Goal: Task Accomplishment & Management: Complete application form

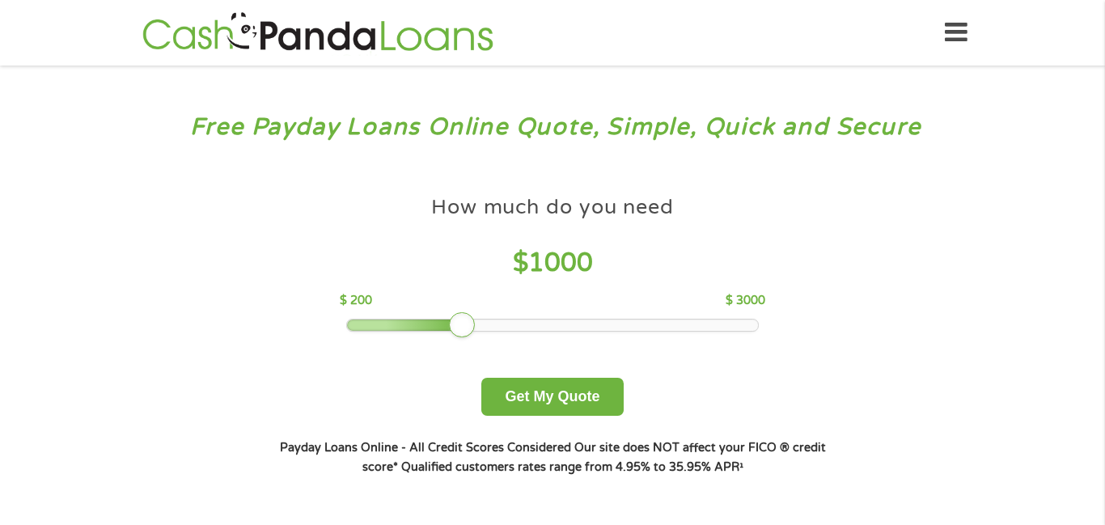
click at [355, 327] on div at bounding box center [405, 324] width 117 height 11
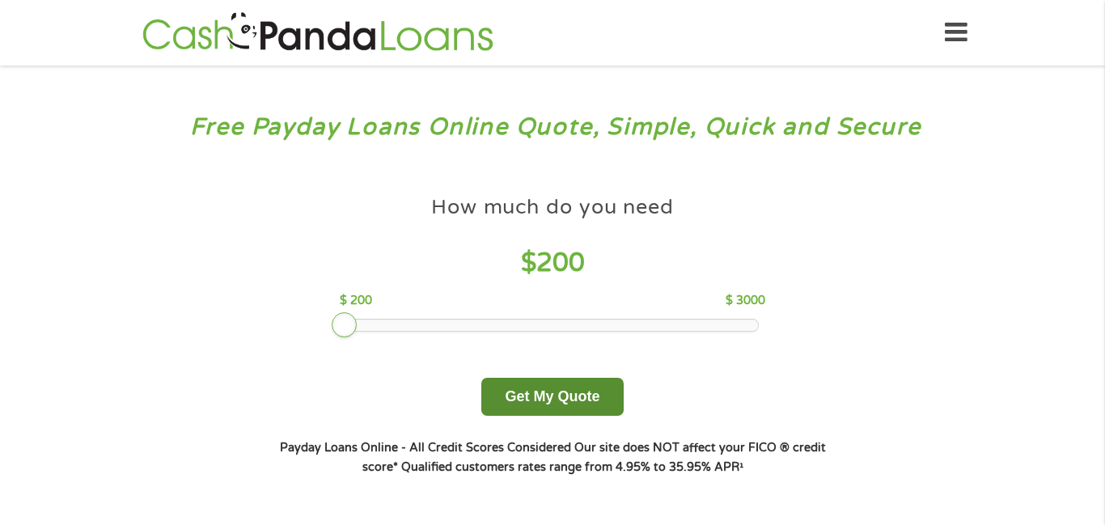
click at [535, 400] on button "Get My Quote" at bounding box center [552, 397] width 142 height 38
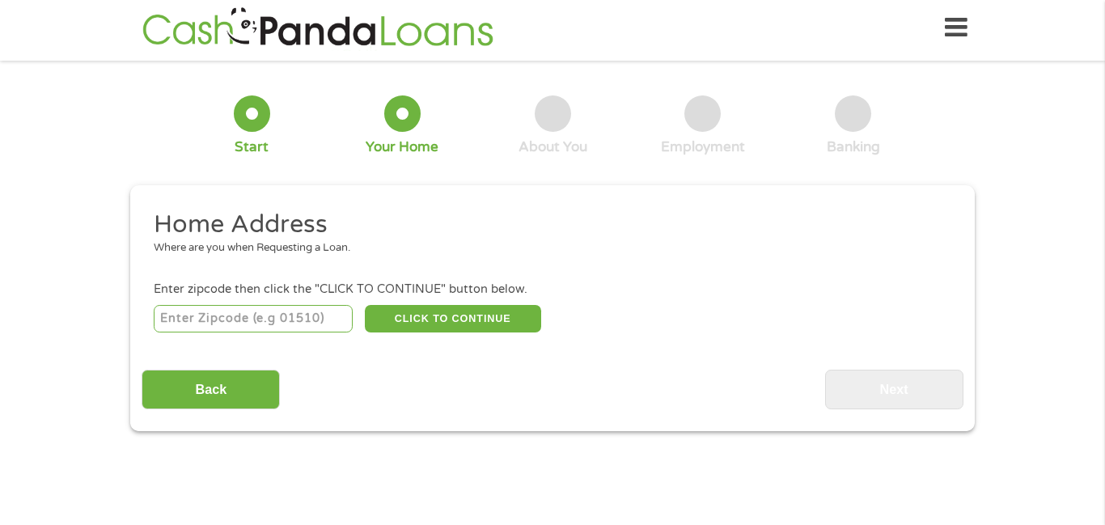
click at [255, 315] on input "number" at bounding box center [254, 318] width 200 height 27
type input "61032"
click at [410, 313] on button "CLICK TO CONTINUE" at bounding box center [453, 318] width 176 height 27
type input "61032"
type input "Freeport"
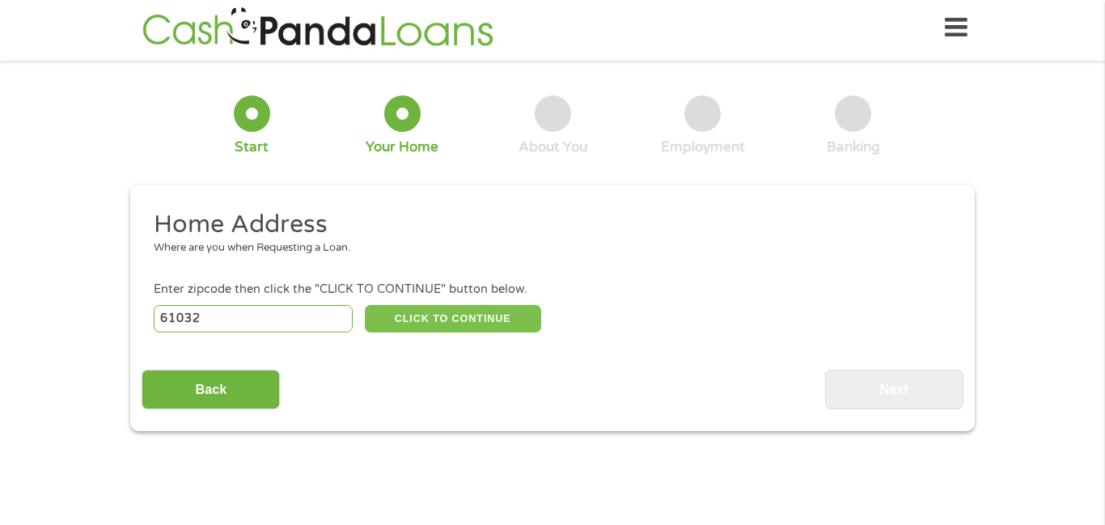
select select "Illinois"
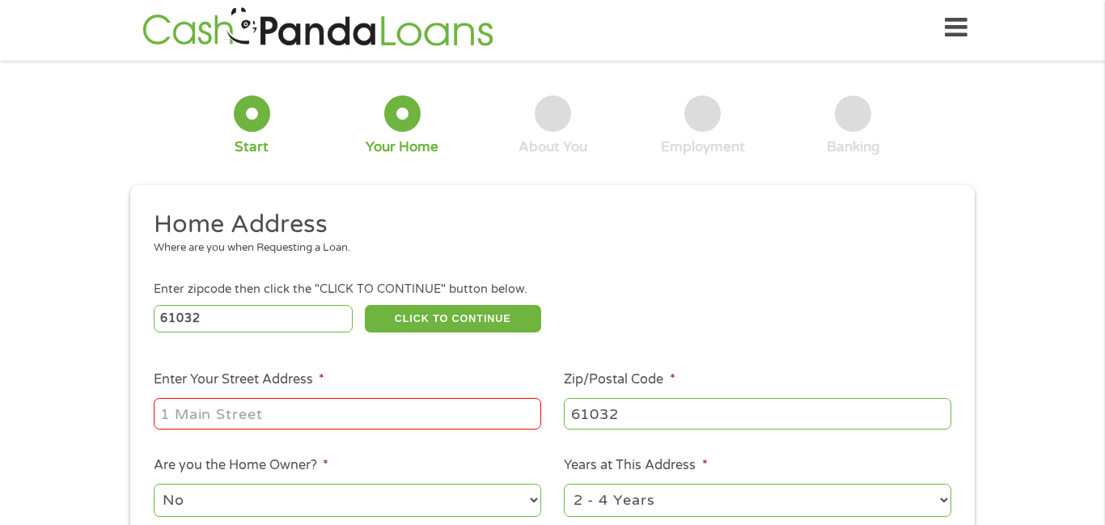
click at [371, 423] on input "Enter Your Street Address *" at bounding box center [347, 413] width 387 height 31
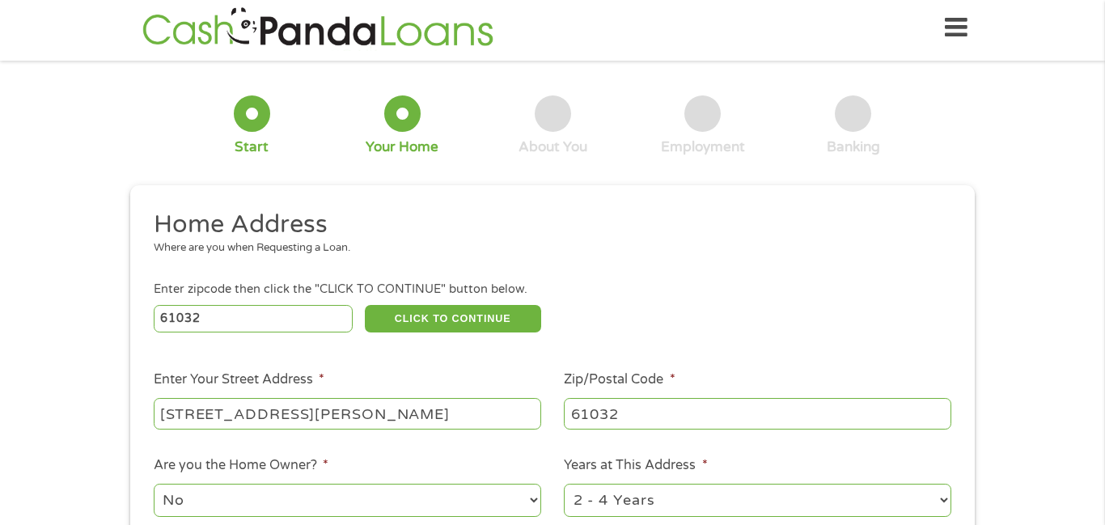
type input "506 marion dr"
click at [517, 518] on div "No Yes" at bounding box center [347, 500] width 387 height 39
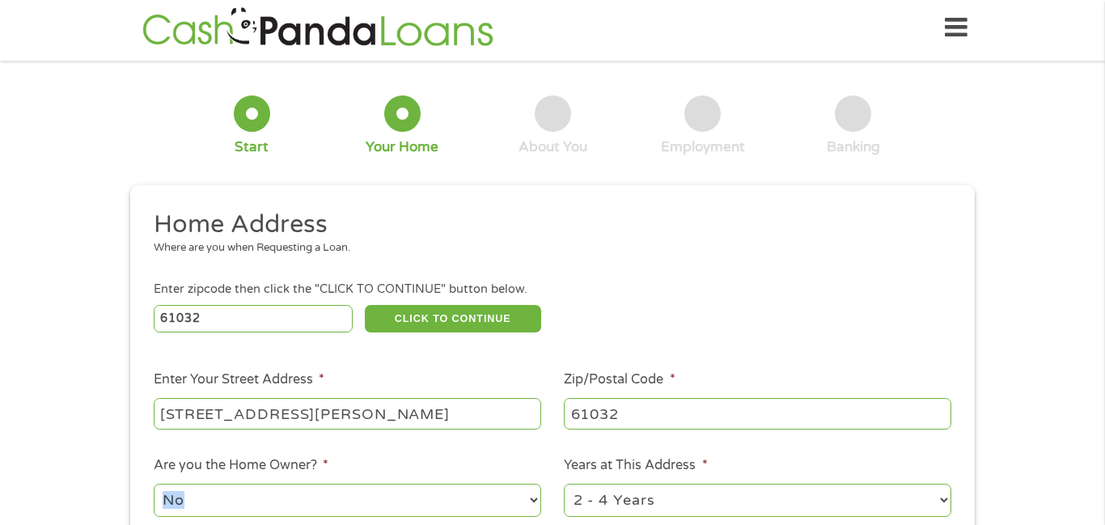
click at [530, 506] on select "No Yes" at bounding box center [347, 500] width 387 height 33
select select "yes"
click at [154, 485] on select "No Yes" at bounding box center [347, 500] width 387 height 33
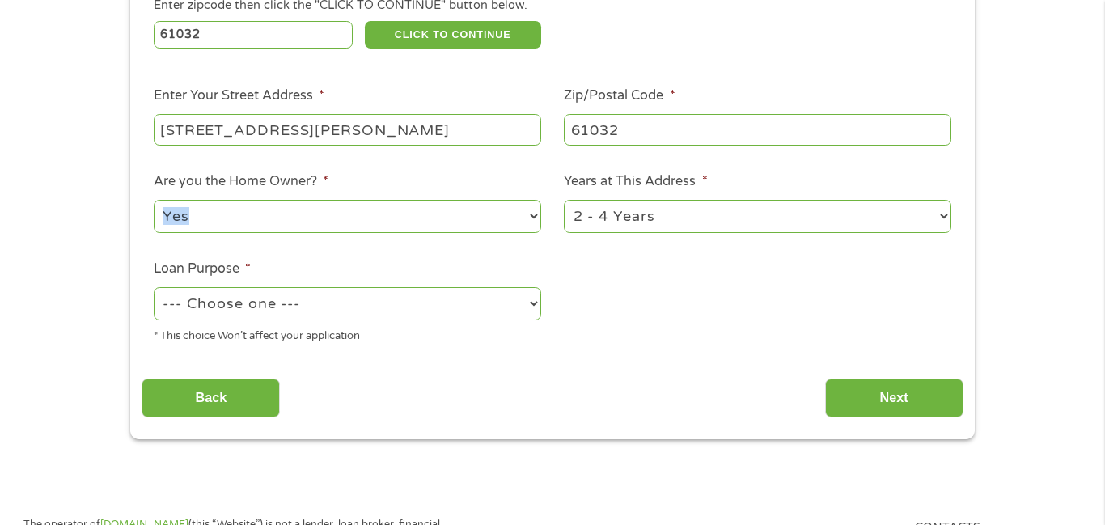
scroll to position [292, 0]
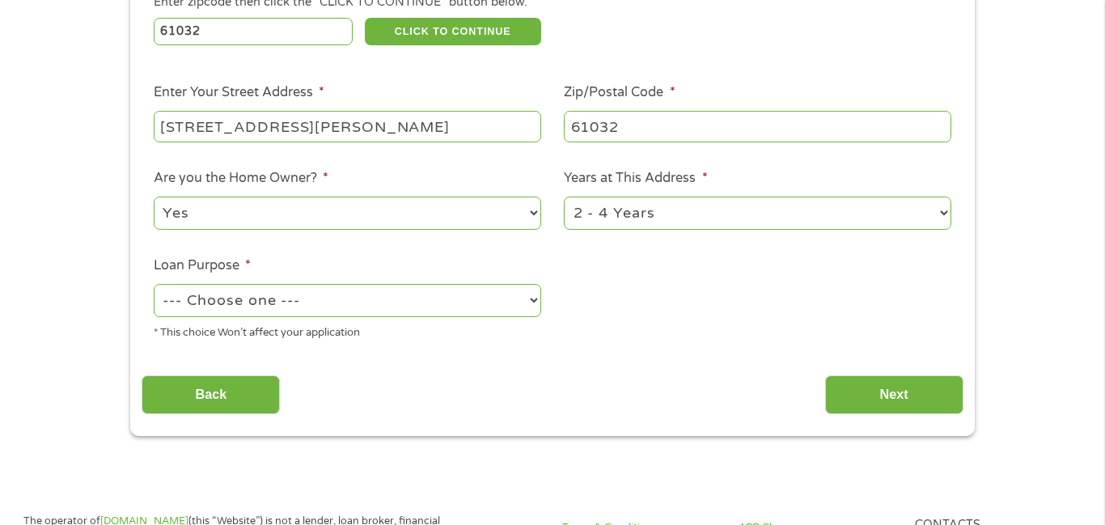
click at [399, 320] on div "--- Choose one --- Pay Bills Debt Consolidation Home Improvement Major Purchase…" at bounding box center [347, 300] width 387 height 39
click at [397, 316] on select "--- Choose one --- Pay Bills Debt Consolidation Home Improvement Major Purchase…" at bounding box center [347, 300] width 387 height 33
select select "paybills"
click at [154, 285] on select "--- Choose one --- Pay Bills Debt Consolidation Home Improvement Major Purchase…" at bounding box center [347, 300] width 387 height 33
click at [894, 401] on input "Next" at bounding box center [894, 395] width 138 height 40
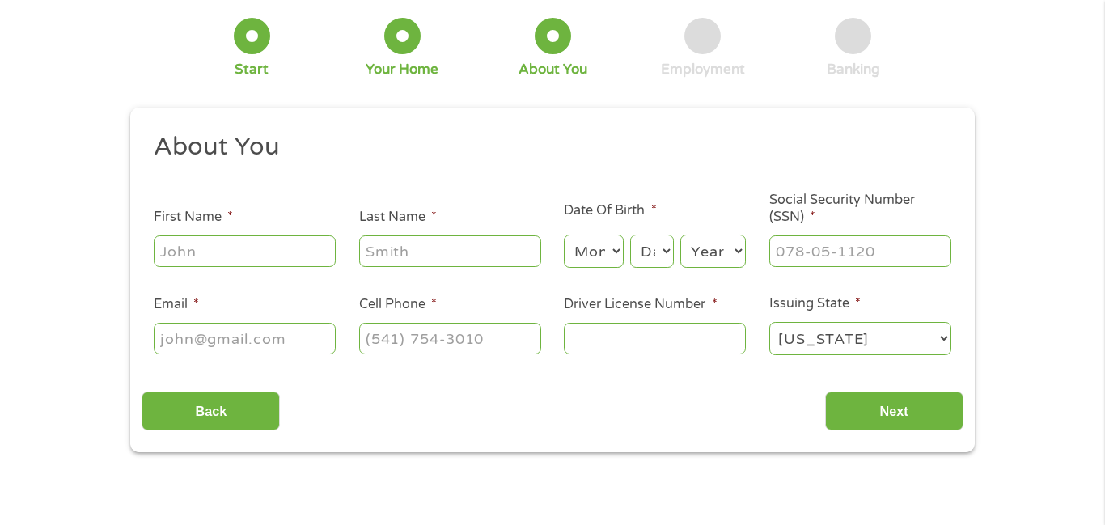
scroll to position [0, 0]
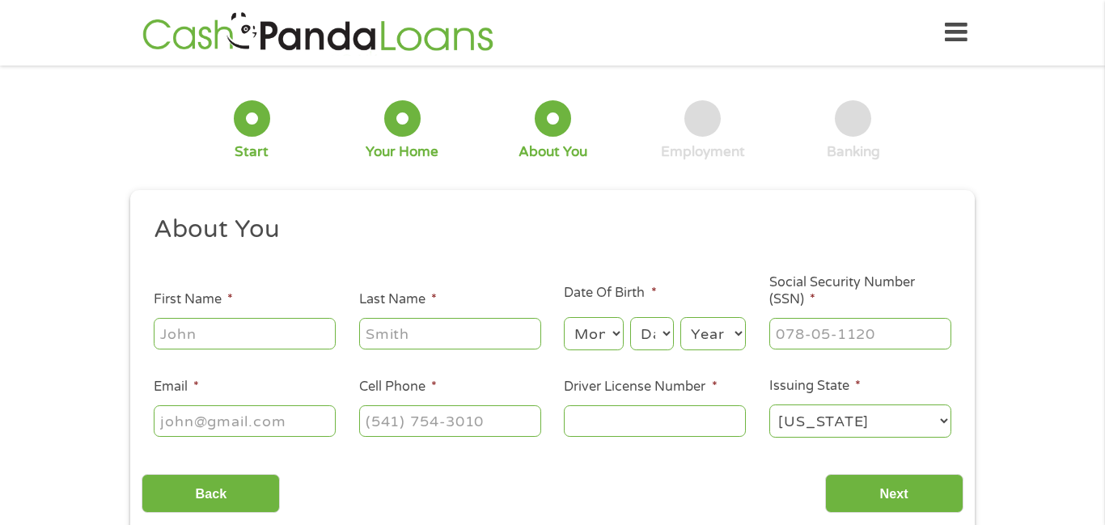
click at [184, 336] on input "First Name *" at bounding box center [245, 333] width 182 height 31
type input "nicole"
type input "sherrer"
select select "10"
type input "___-__-____"
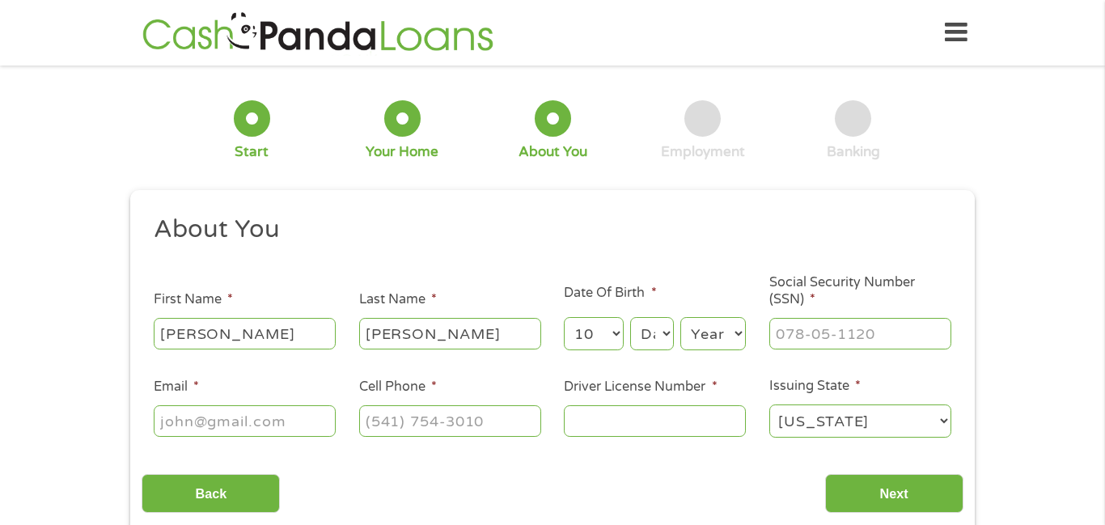
type input "(___) ___-____"
click at [611, 326] on select "Month 1 2 3 4 5 6 7 8 9 10 11 12" at bounding box center [593, 333] width 59 height 33
select select "11"
click at [564, 317] on select "Month 1 2 3 4 5 6 7 8 9 10 11 12" at bounding box center [593, 333] width 59 height 33
select select "24"
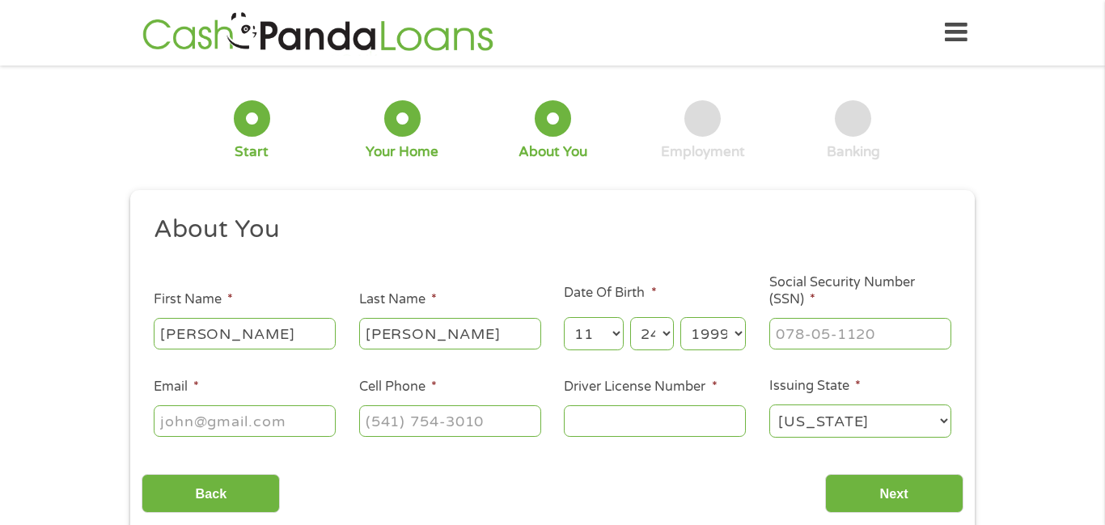
select select "1995"
type input "327-92-0931"
click at [324, 436] on input "Email *" at bounding box center [245, 420] width 182 height 31
type input "nicole.sherrer2@aol.com"
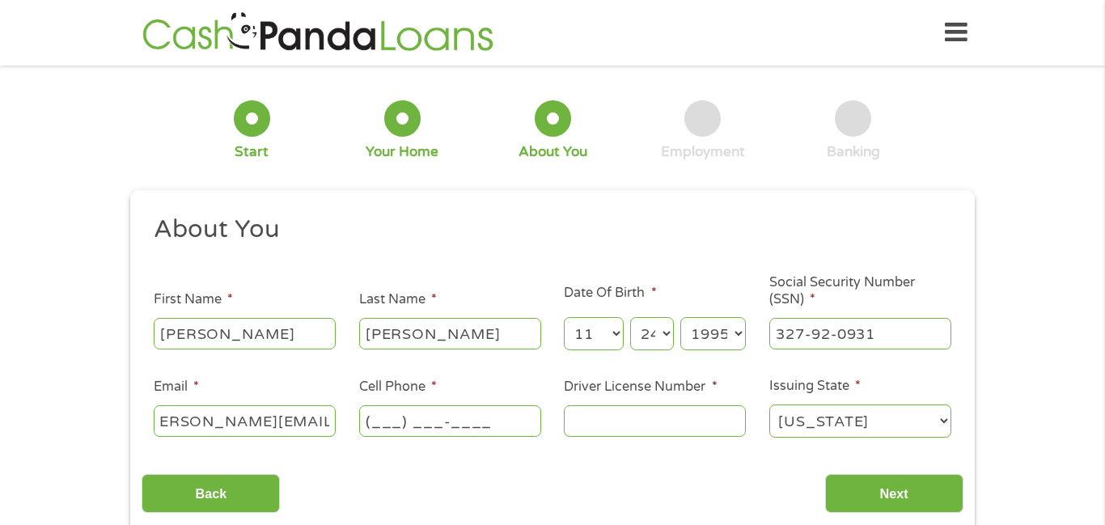
click at [511, 424] on input "(___) ___-____" at bounding box center [450, 420] width 182 height 31
type input "(815) 297-5009"
click at [664, 431] on input "Driver License Number *" at bounding box center [655, 420] width 182 height 31
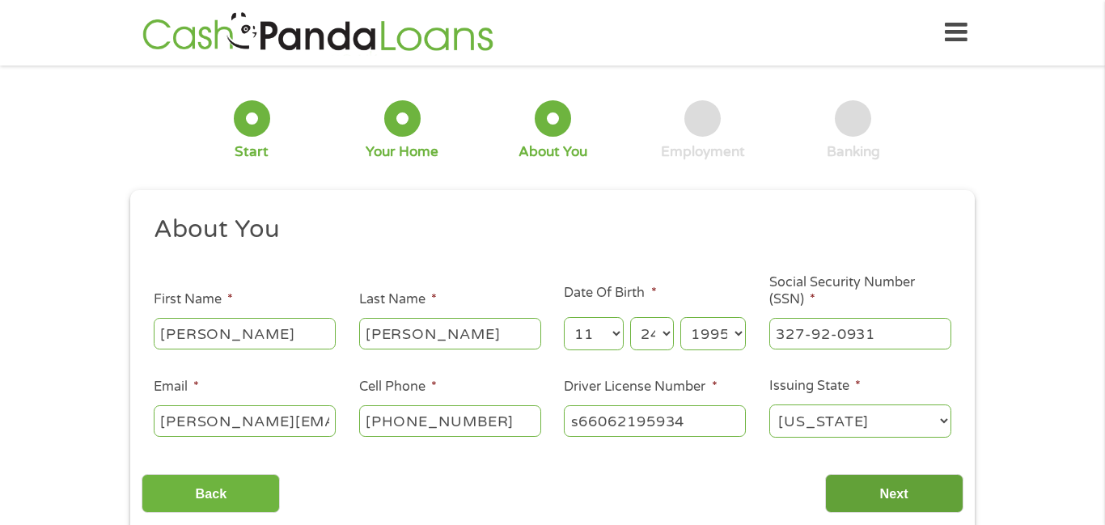
type input "s66062195934"
click at [933, 476] on input "Next" at bounding box center [894, 494] width 138 height 40
click at [875, 495] on input "Next" at bounding box center [894, 494] width 138 height 40
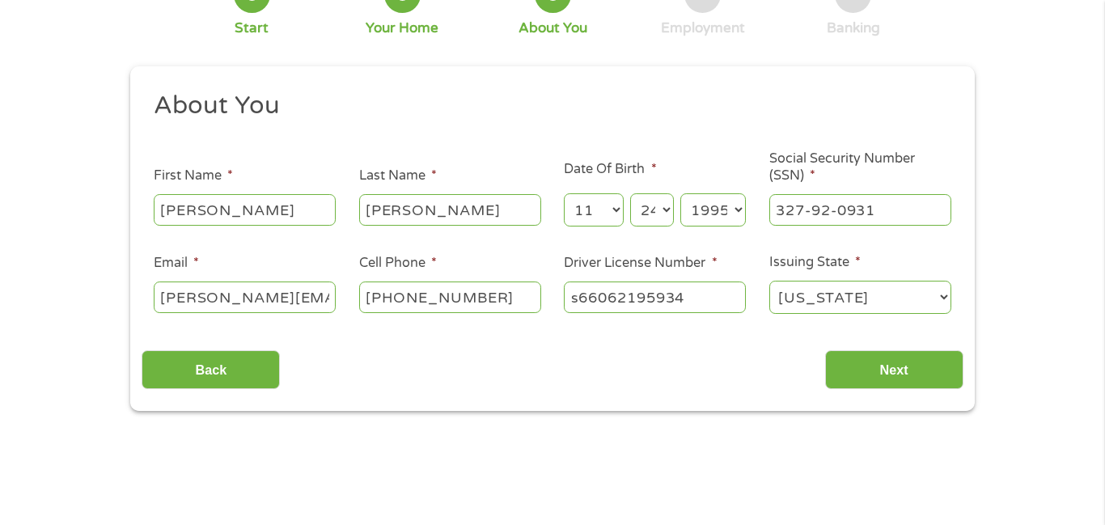
scroll to position [126, 0]
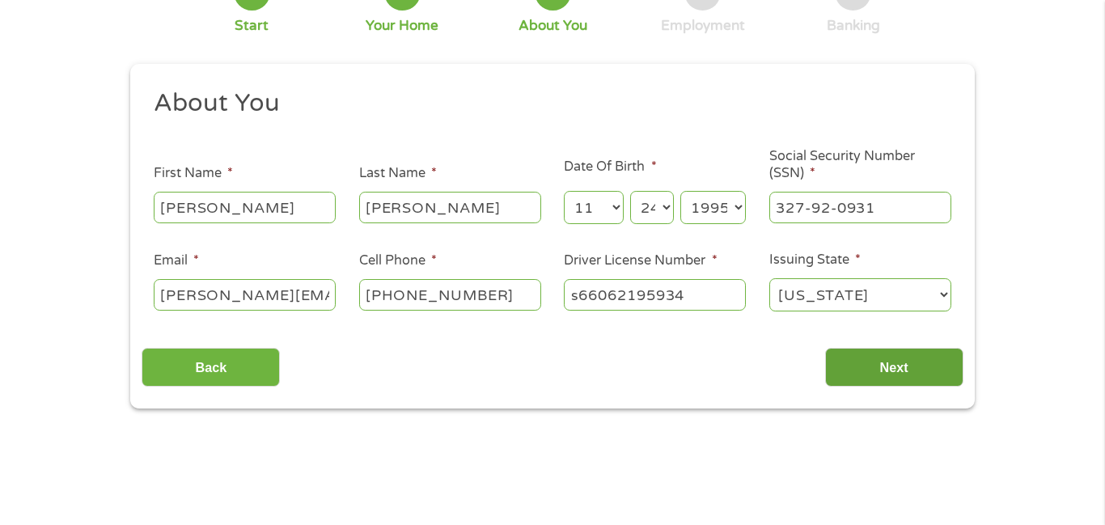
click at [885, 361] on input "Next" at bounding box center [894, 368] width 138 height 40
click at [707, 297] on input "s66062195934" at bounding box center [655, 294] width 182 height 31
click at [852, 362] on input "Next" at bounding box center [894, 368] width 138 height 40
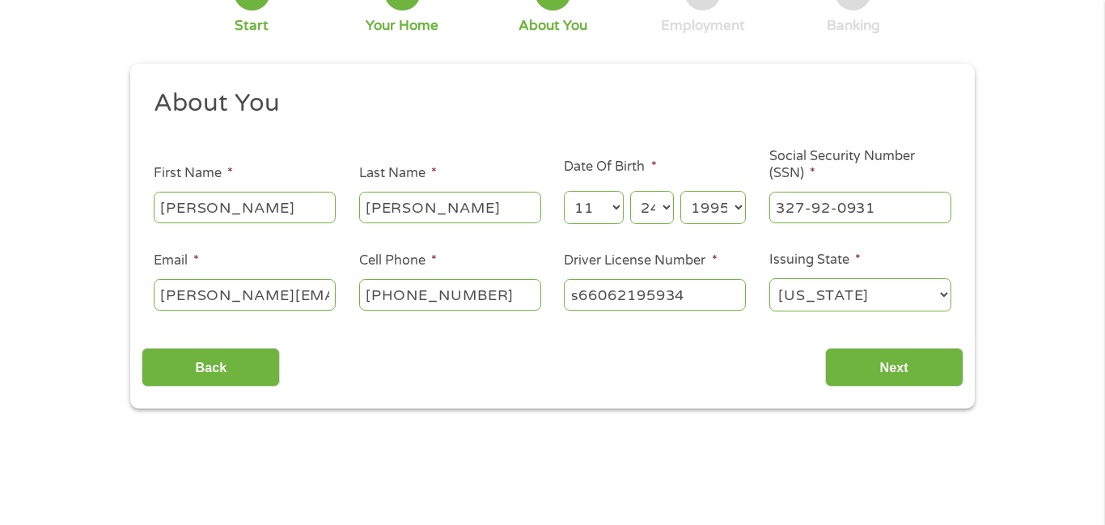
click at [688, 19] on div "Employment" at bounding box center [703, 26] width 84 height 18
click at [480, 200] on input "sherrer" at bounding box center [450, 207] width 182 height 31
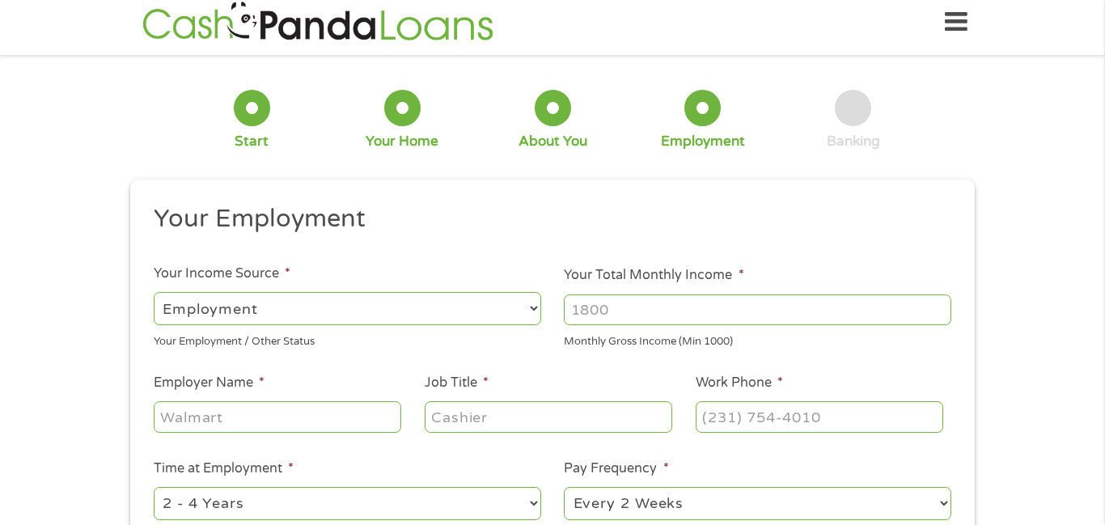
scroll to position [0, 0]
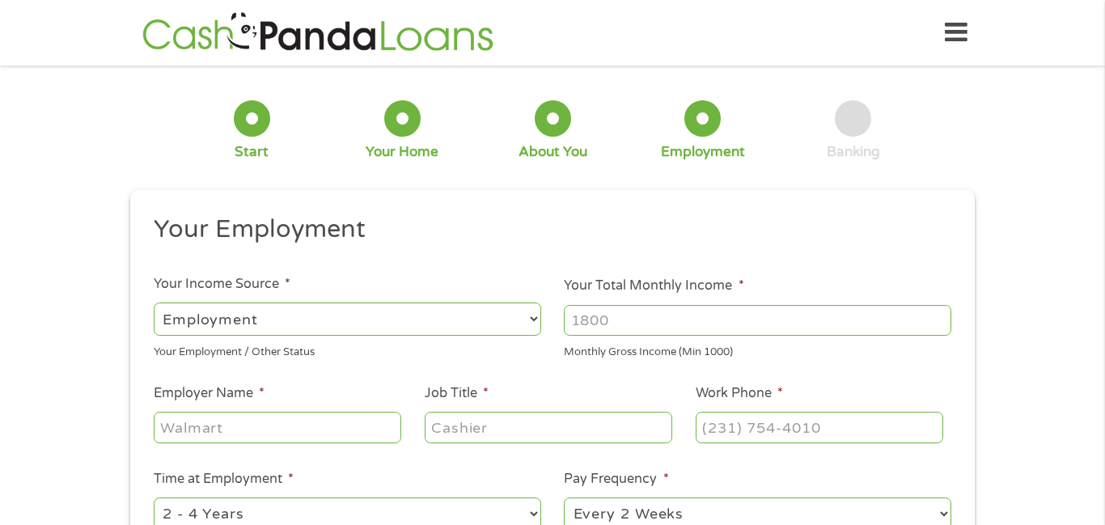
click at [411, 310] on select "--- Choose one --- Employment Self Employed Benefits" at bounding box center [347, 318] width 387 height 33
click at [154, 302] on select "--- Choose one --- Employment Self Employed Benefits" at bounding box center [347, 318] width 387 height 33
click at [608, 326] on input "Your Total Monthly Income *" at bounding box center [757, 320] width 387 height 31
click at [942, 327] on input "1000" at bounding box center [757, 320] width 387 height 31
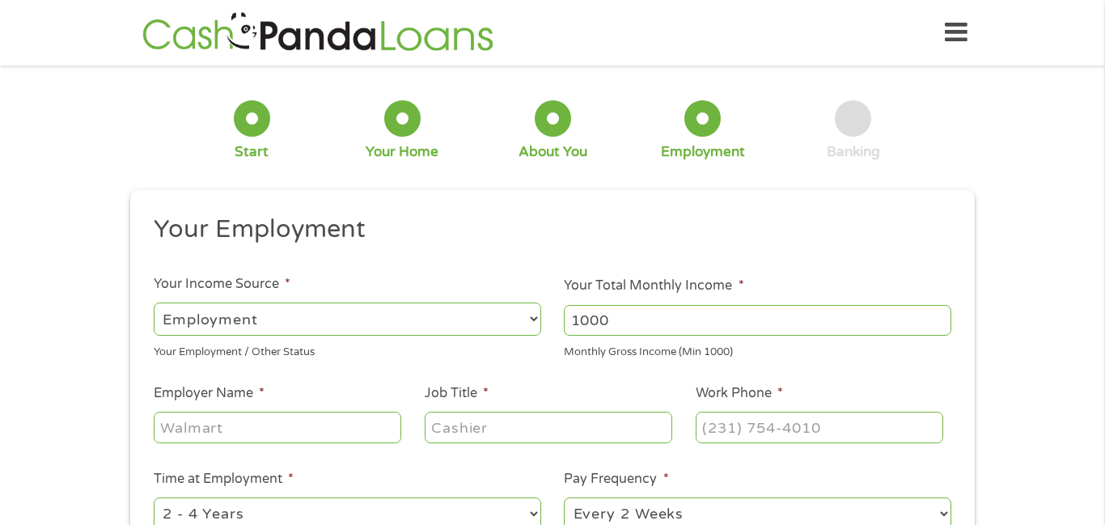
click at [942, 327] on input "1000" at bounding box center [757, 320] width 387 height 31
click at [942, 319] on input "1000" at bounding box center [757, 320] width 387 height 31
click at [943, 311] on input "1001" at bounding box center [757, 320] width 387 height 31
click at [943, 311] on input "1002" at bounding box center [757, 320] width 387 height 31
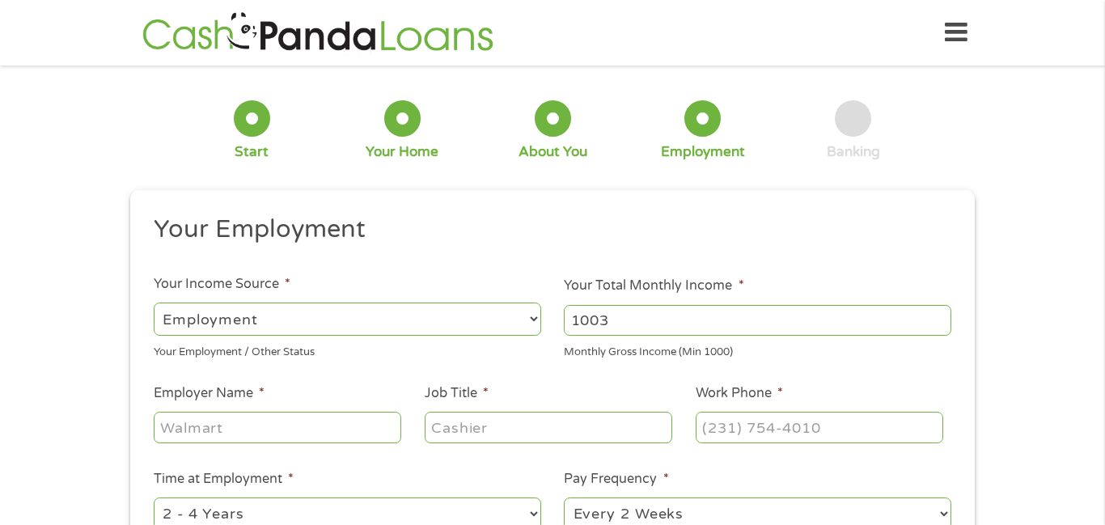
click at [943, 311] on input "1003" at bounding box center [757, 320] width 387 height 31
click at [943, 311] on input "1004" at bounding box center [757, 320] width 387 height 31
click at [943, 311] on input "1165" at bounding box center [757, 320] width 387 height 31
type input "1"
type input "2500"
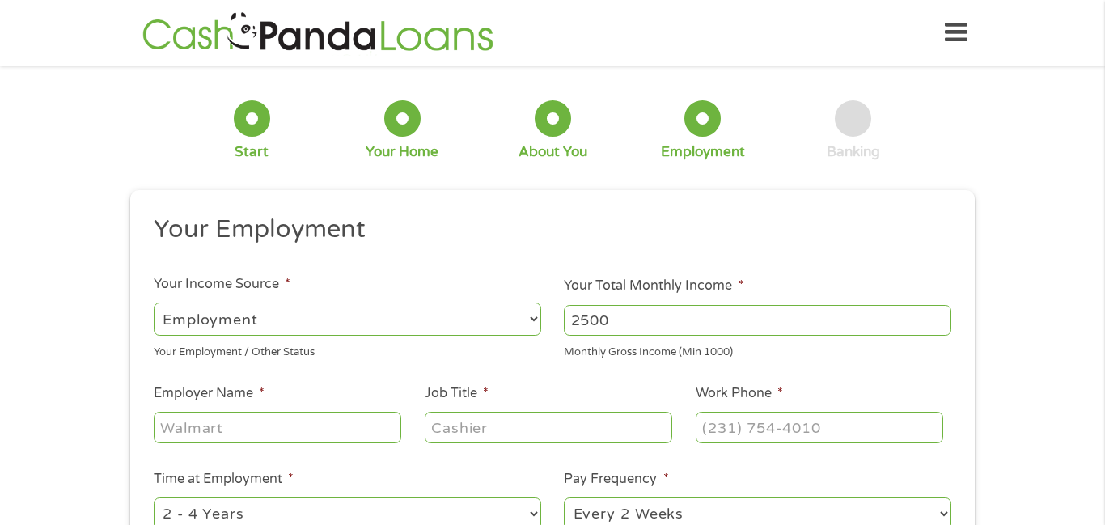
click at [287, 438] on input "Employer Name *" at bounding box center [277, 427] width 247 height 31
type input "oakley courts"
click at [480, 429] on input "Job Title *" at bounding box center [548, 427] width 247 height 31
type input "house keeping"
click at [814, 417] on input "(___) ___-____" at bounding box center [818, 427] width 247 height 31
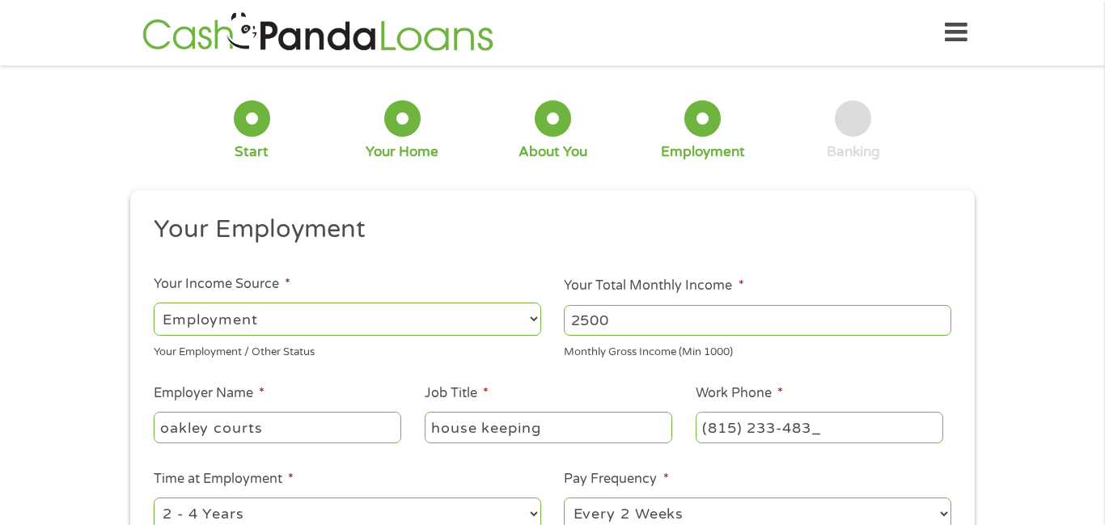
type input "(815) 233-4838"
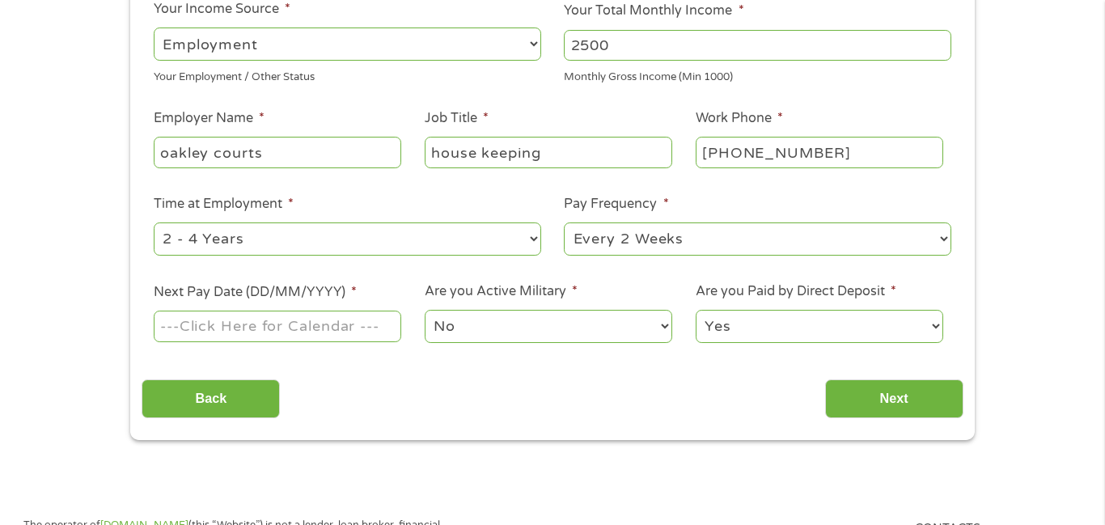
scroll to position [281, 0]
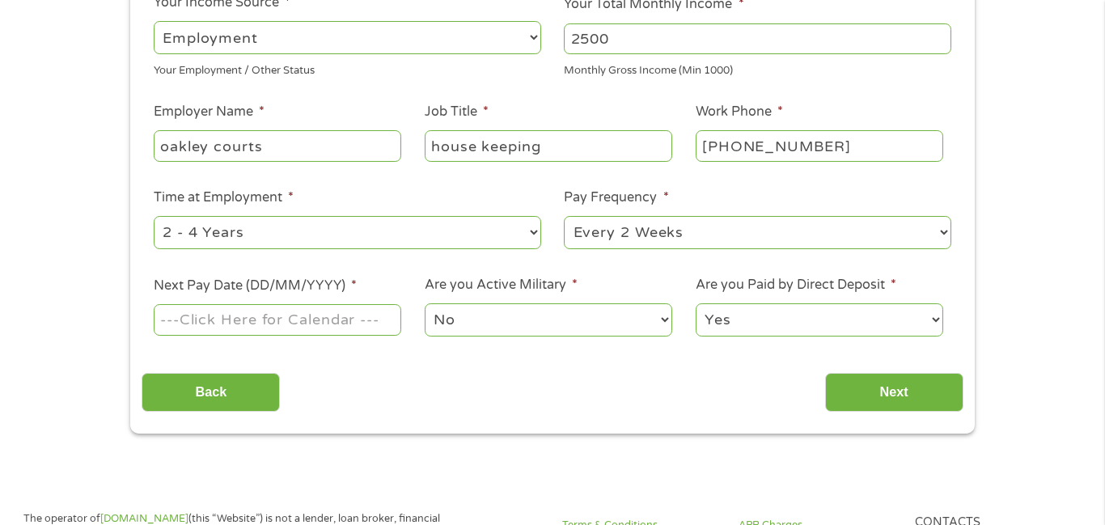
click at [323, 321] on input "Next Pay Date (DD/MM/YYYY) *" at bounding box center [277, 319] width 247 height 31
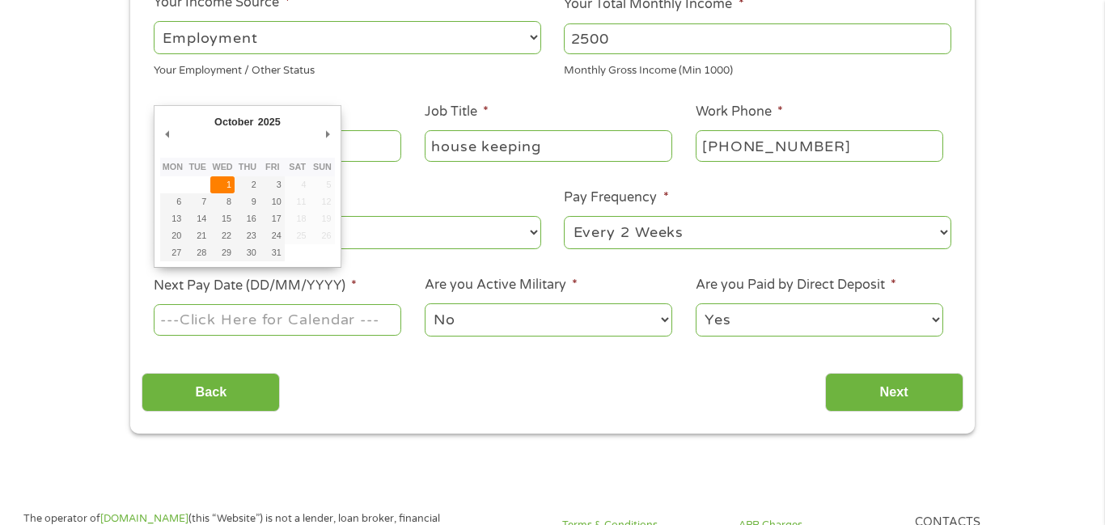
type input "01/10/2025"
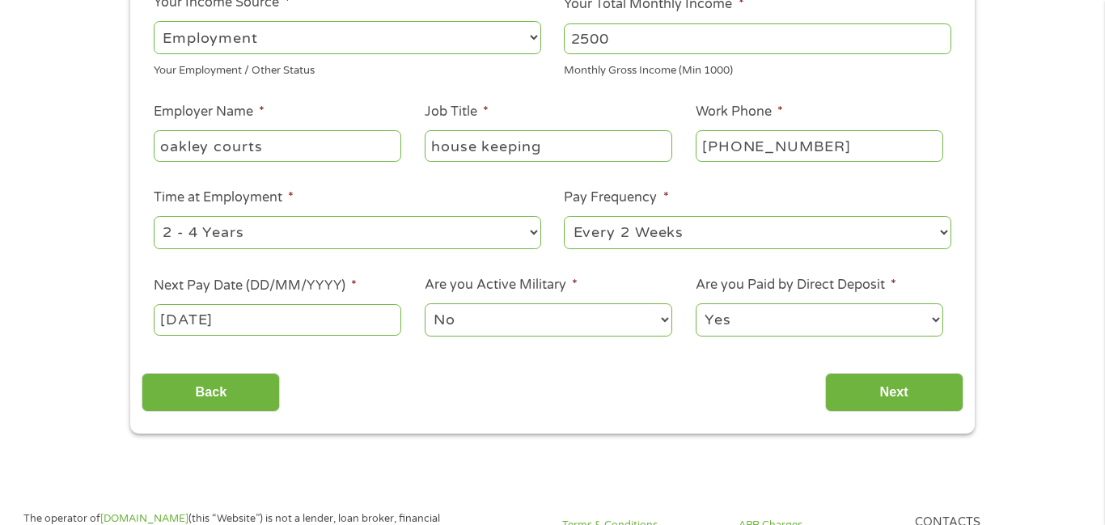
click at [478, 317] on select "No Yes" at bounding box center [548, 319] width 247 height 33
click at [846, 390] on input "Next" at bounding box center [894, 393] width 138 height 40
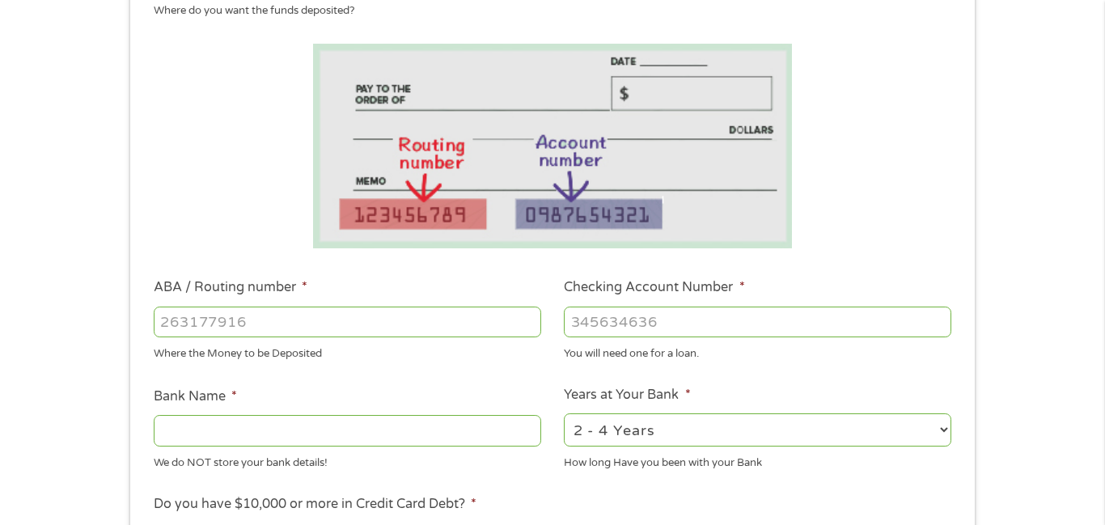
scroll to position [264, 0]
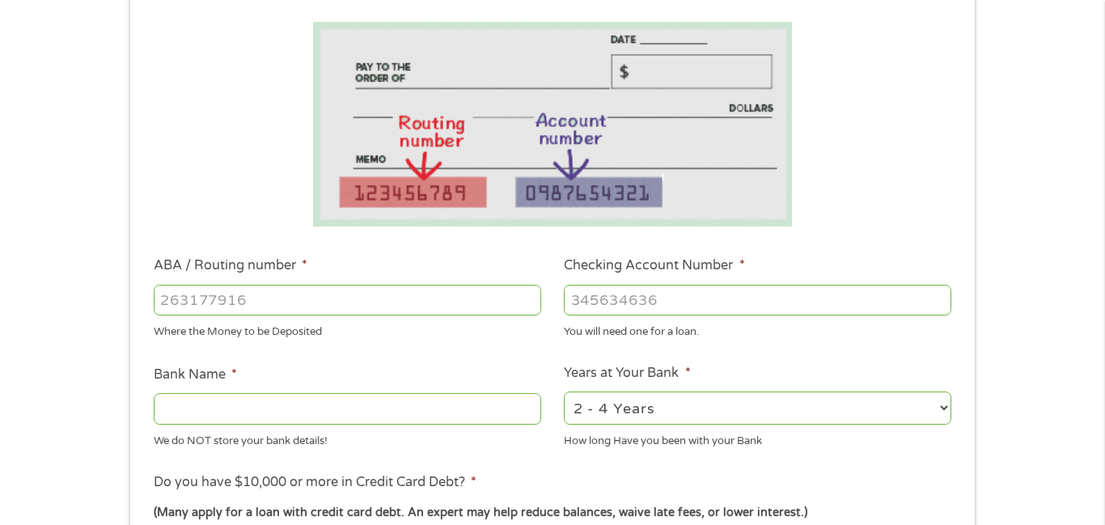
click at [371, 290] on input "ABA / Routing number *" at bounding box center [347, 300] width 387 height 31
type input "071923909"
type input "FIFTH THIRD BANK"
type input "071923909"
click at [611, 285] on input "Checking Account Number *" at bounding box center [757, 300] width 387 height 31
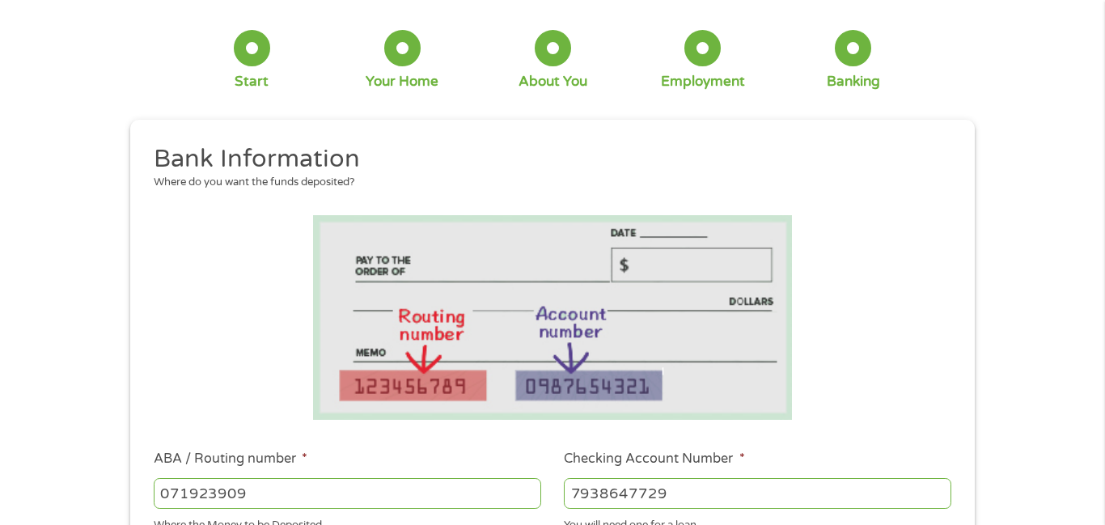
scroll to position [74, 0]
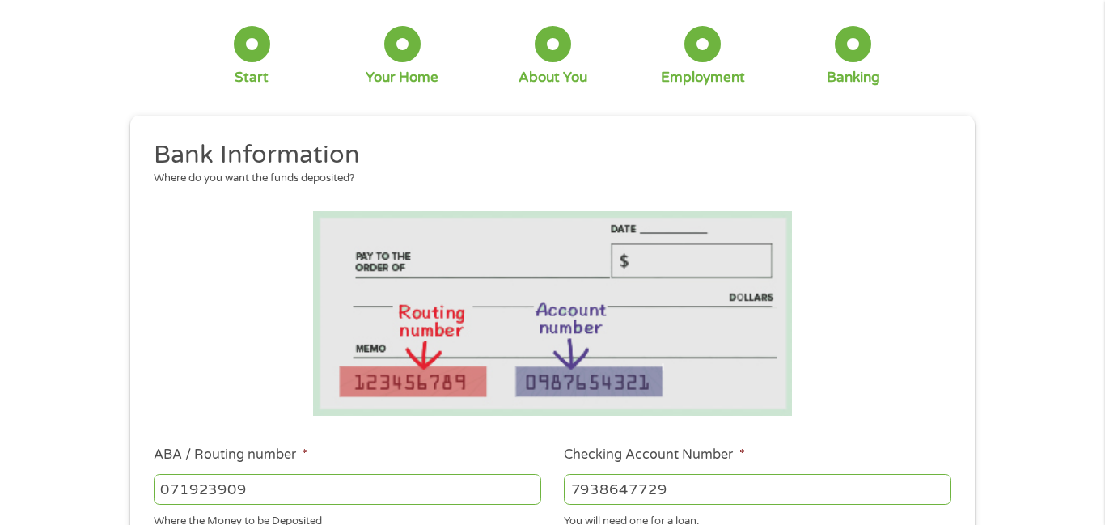
type input "7938647729"
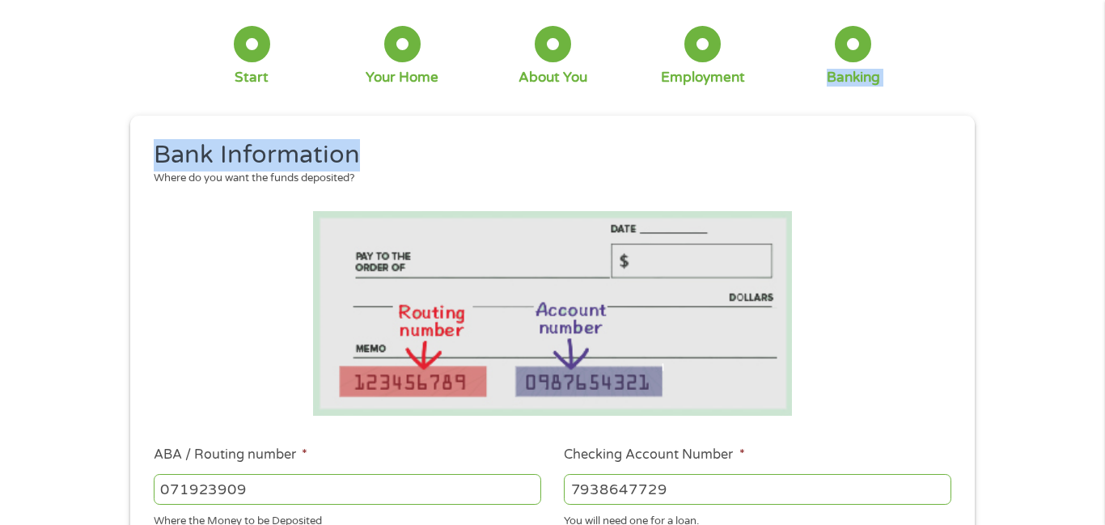
drag, startPoint x: 1093, startPoint y: 52, endPoint x: 1084, endPoint y: 140, distance: 88.7
click at [1084, 140] on div "1 Start 2 Your Home 3 About You 4 Employment 5 Banking 6 This field is hidden w…" at bounding box center [552, 514] width 1105 height 1025
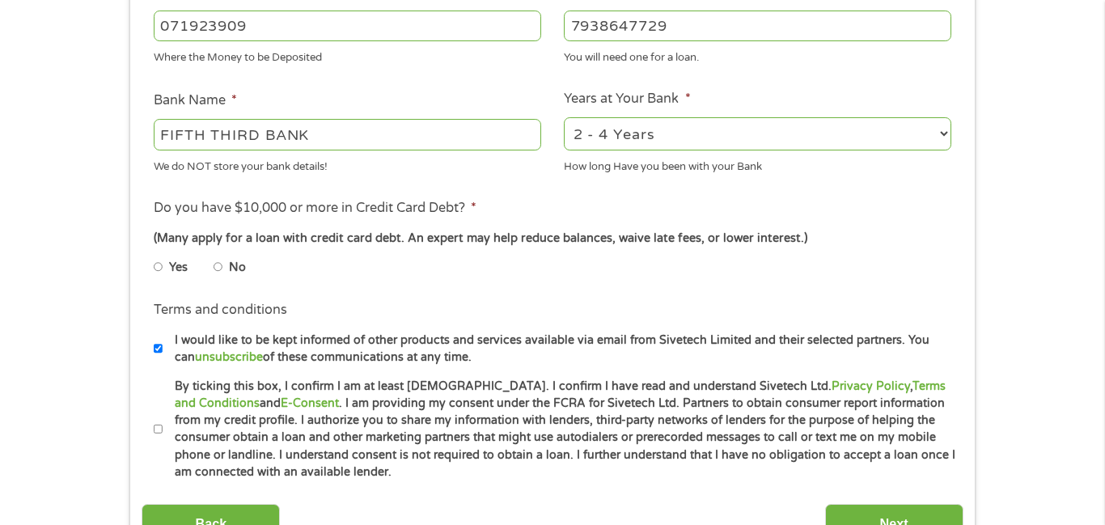
scroll to position [541, 0]
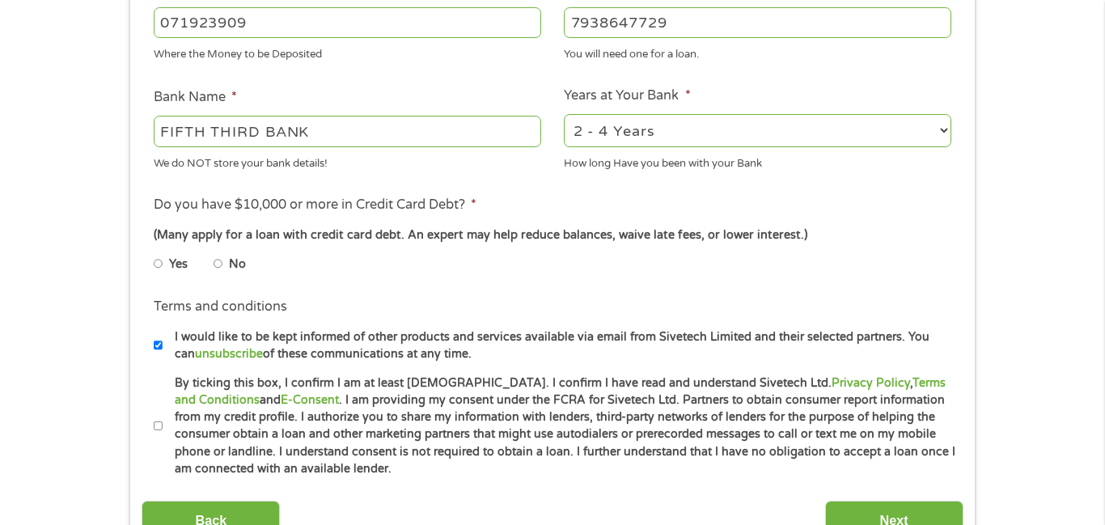
click at [218, 262] on input "No" at bounding box center [218, 264] width 10 height 26
radio input "true"
click at [155, 425] on input "By ticking this box, I confirm I am at least 18 years old. I confirm I have rea…" at bounding box center [159, 426] width 10 height 26
checkbox input "true"
click at [839, 505] on input "Next" at bounding box center [894, 521] width 138 height 40
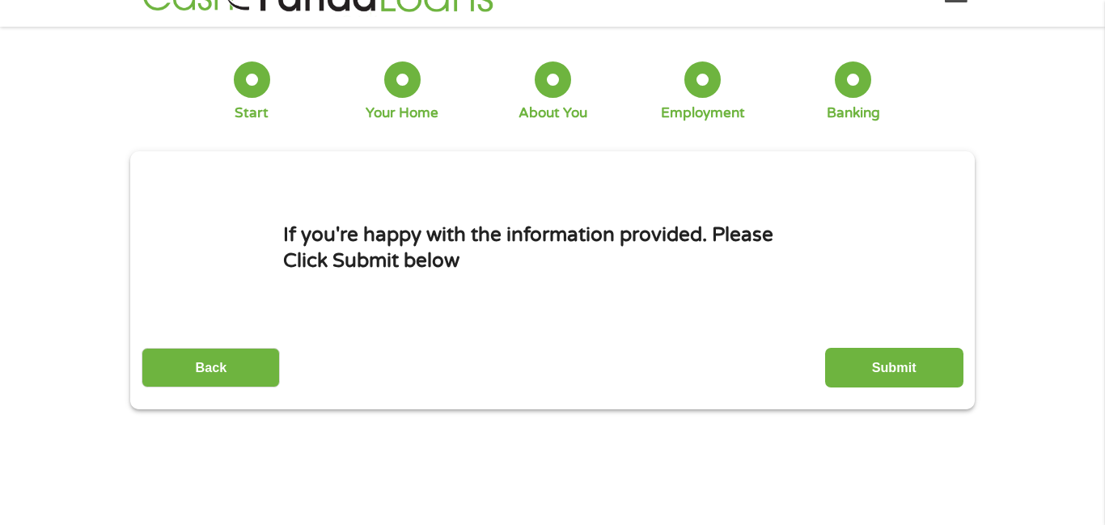
scroll to position [0, 0]
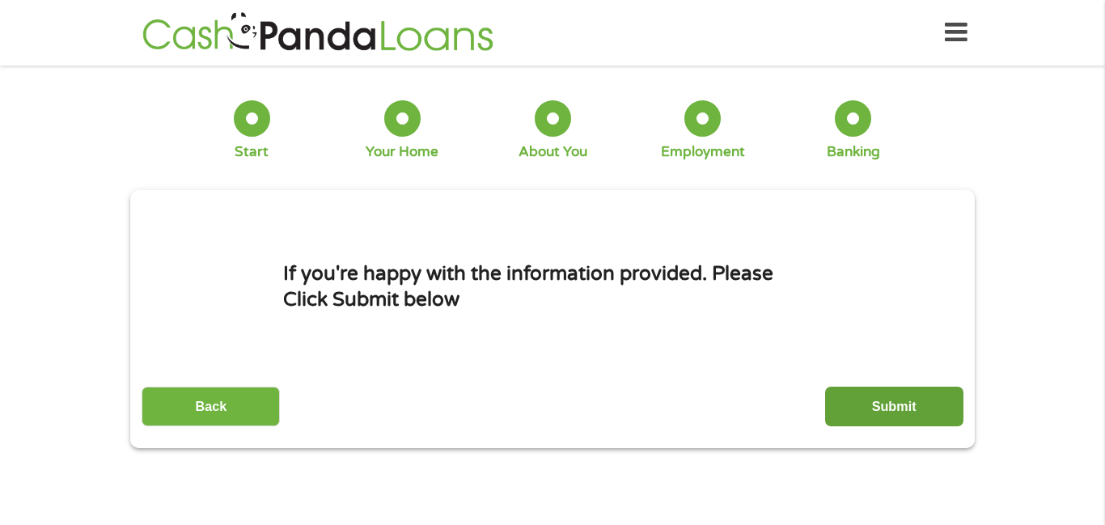
click at [944, 416] on input "Submit" at bounding box center [894, 407] width 138 height 40
